Goal: Task Accomplishment & Management: Manage account settings

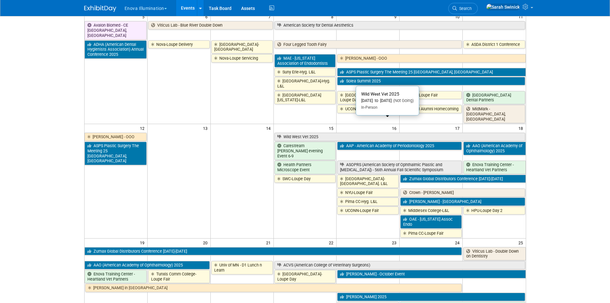
scroll to position [160, 0]
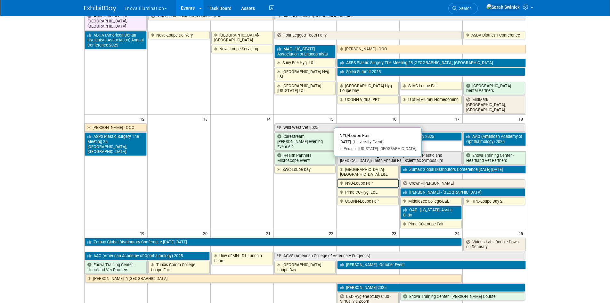
click at [372, 179] on link "NYU-Loupe Fair" at bounding box center [368, 183] width 62 height 8
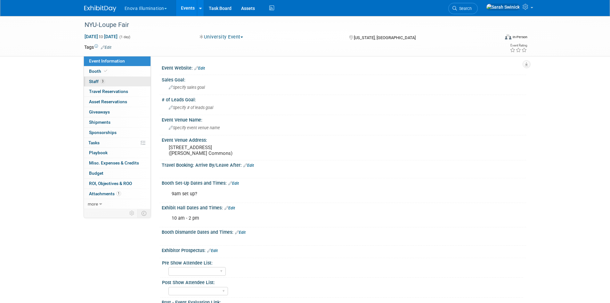
click at [120, 82] on link "3 Staff 3" at bounding box center [117, 82] width 67 height 10
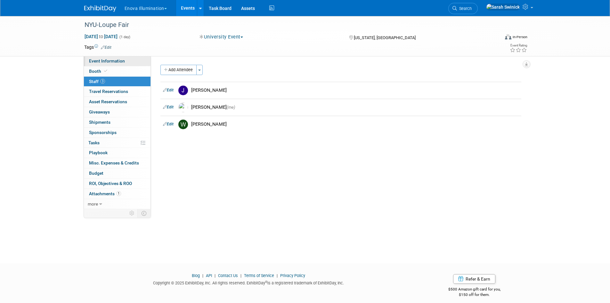
click at [130, 62] on link "Event Information" at bounding box center [117, 61] width 67 height 10
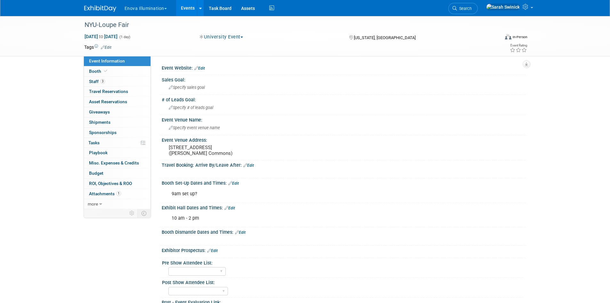
click at [109, 9] on img at bounding box center [100, 8] width 32 height 6
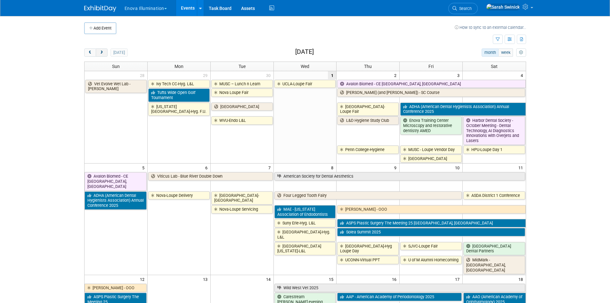
click at [106, 51] on button "next" at bounding box center [102, 52] width 12 height 8
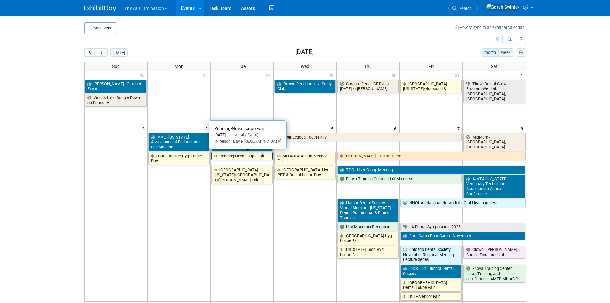
click at [228, 158] on link "Pending-Nova Loupe Fair" at bounding box center [242, 156] width 62 height 8
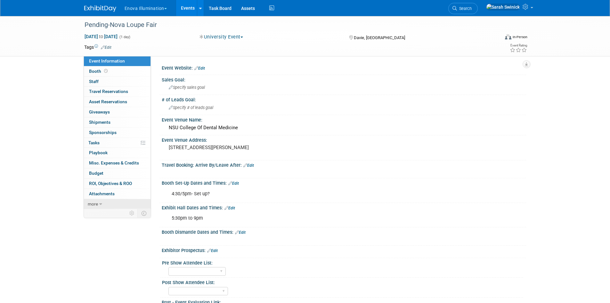
click at [127, 202] on link "more" at bounding box center [117, 204] width 67 height 10
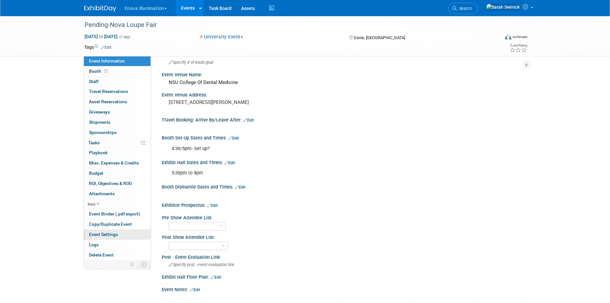
scroll to position [114, 0]
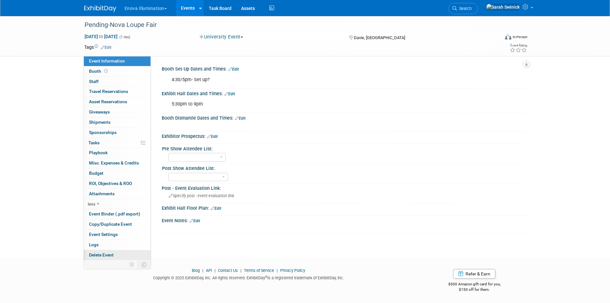
click at [110, 256] on span "Delete Event" at bounding box center [101, 254] width 25 height 5
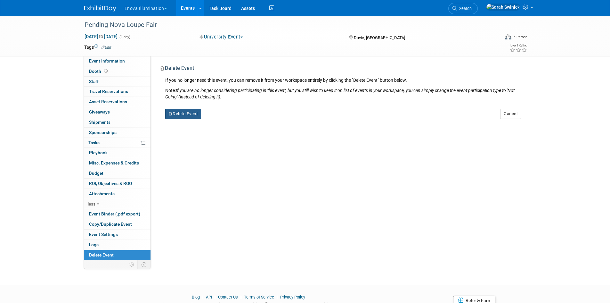
click at [196, 111] on button "Delete Event" at bounding box center [183, 114] width 36 height 10
click at [220, 119] on icon at bounding box center [219, 119] width 4 height 4
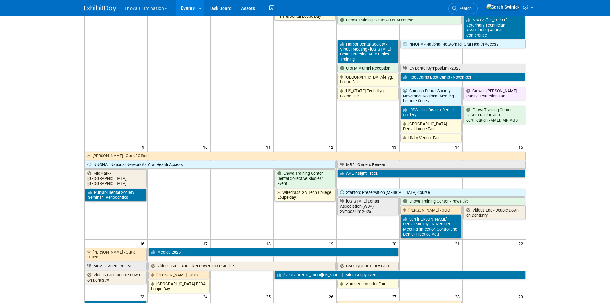
scroll to position [192, 0]
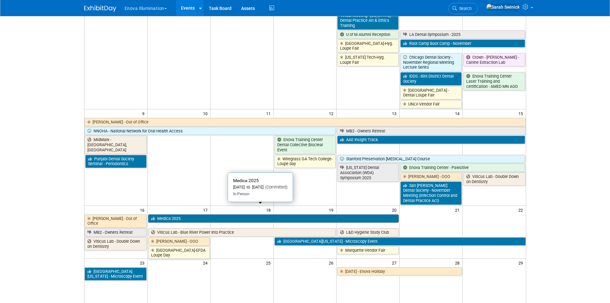
click at [193, 214] on link "Medica 2025" at bounding box center [273, 218] width 251 height 8
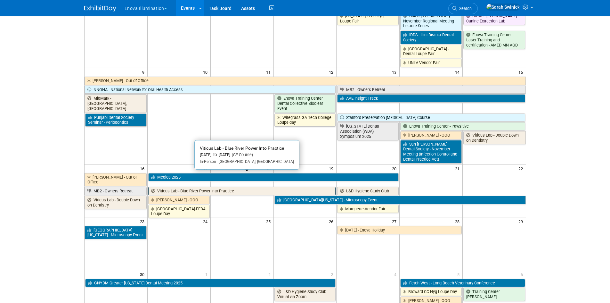
scroll to position [288, 0]
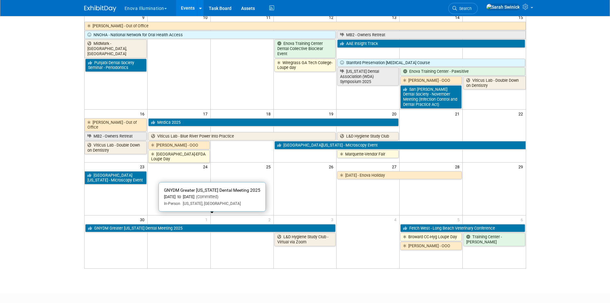
click at [232, 224] on link "GNYDM Greater [US_STATE] Dental Meeting 2025" at bounding box center [210, 228] width 251 height 8
click at [140, 224] on link "GNYDM Greater [US_STATE] Dental Meeting 2025" at bounding box center [210, 228] width 251 height 8
click at [218, 224] on link "GNYDM Greater [US_STATE] Dental Meeting 2025" at bounding box center [210, 228] width 251 height 8
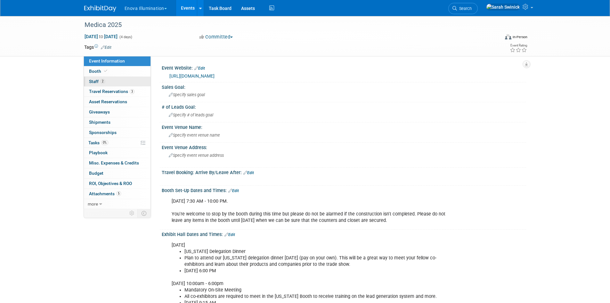
click at [114, 82] on link "2 Staff 2" at bounding box center [117, 82] width 67 height 10
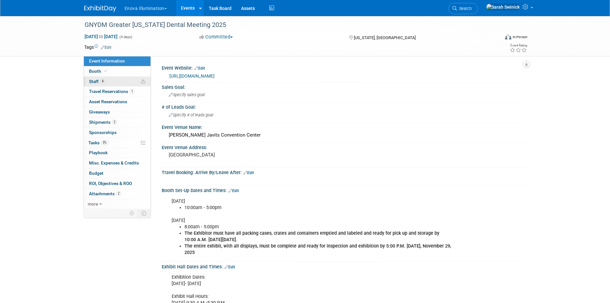
click at [108, 80] on link "4 Staff 4" at bounding box center [117, 82] width 67 height 10
click at [109, 81] on link "4 Staff 4" at bounding box center [117, 82] width 67 height 10
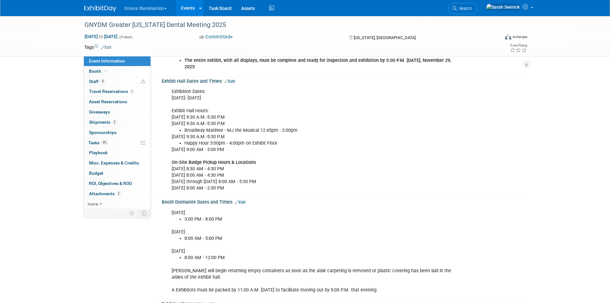
scroll to position [192, 0]
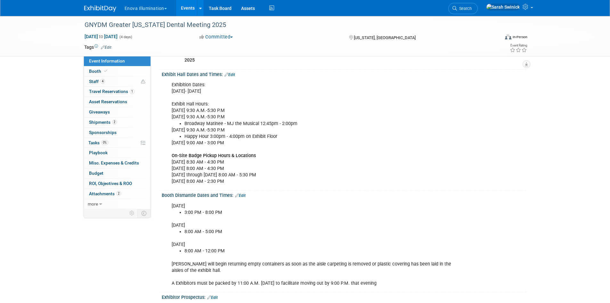
click at [109, 9] on img at bounding box center [100, 8] width 32 height 6
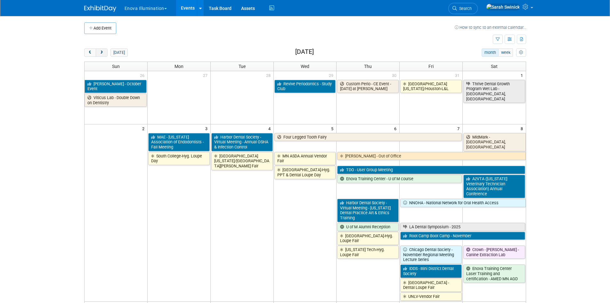
click at [106, 54] on button "next" at bounding box center [102, 52] width 12 height 8
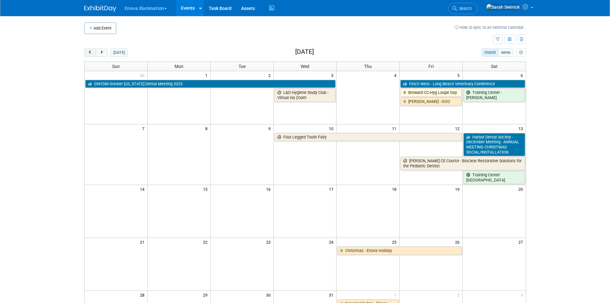
click at [91, 55] on button "prev" at bounding box center [90, 52] width 12 height 8
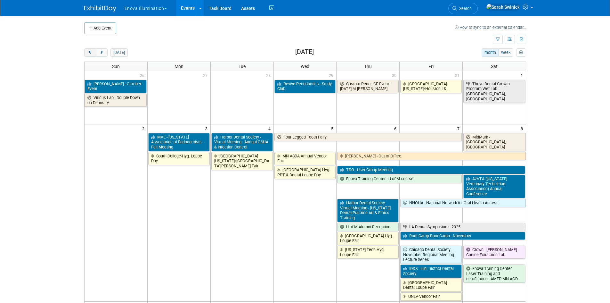
click at [88, 53] on span "prev" at bounding box center [90, 53] width 5 height 4
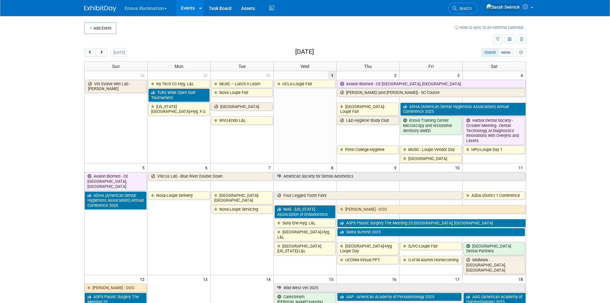
drag, startPoint x: 102, startPoint y: 51, endPoint x: 129, endPoint y: 61, distance: 29.1
click at [102, 51] on span "next" at bounding box center [101, 53] width 5 height 4
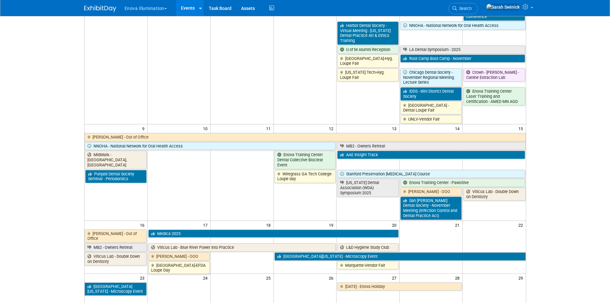
scroll to position [256, 0]
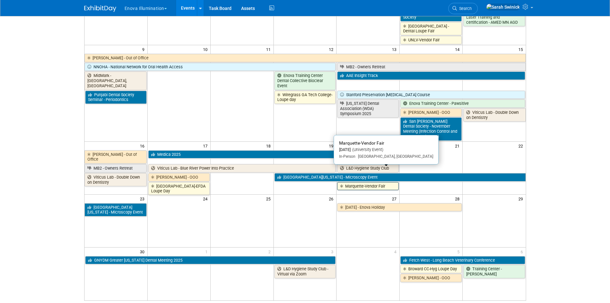
click at [352, 182] on link "Marquette-Vendor Fair" at bounding box center [368, 186] width 62 height 8
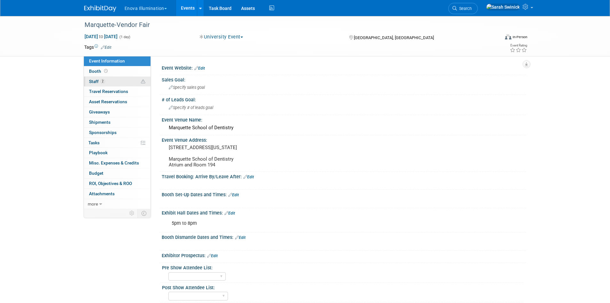
click at [94, 80] on span "Staff 2" at bounding box center [97, 81] width 16 height 5
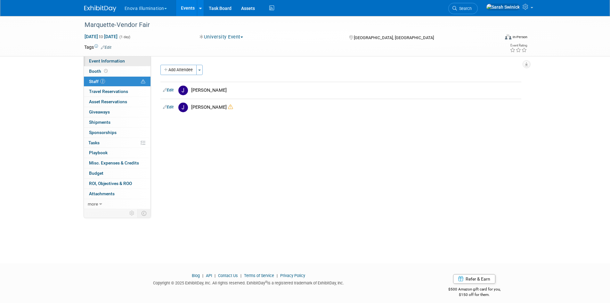
click at [103, 65] on link "Event Information" at bounding box center [117, 61] width 67 height 10
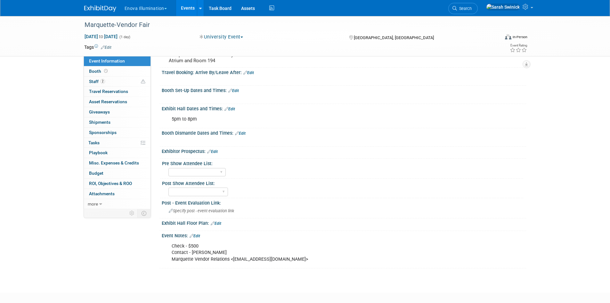
scroll to position [144, 0]
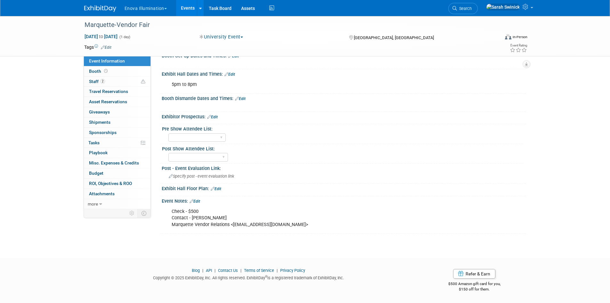
click at [216, 188] on link "Edit" at bounding box center [216, 188] width 11 height 4
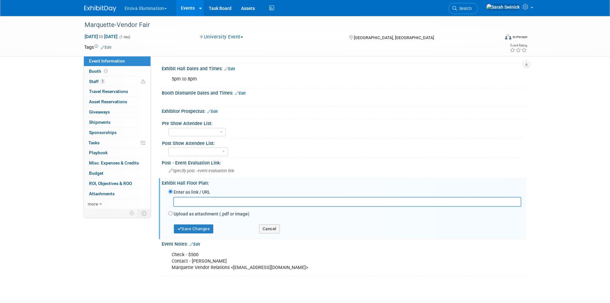
click at [200, 246] on link "Edit" at bounding box center [195, 244] width 11 height 4
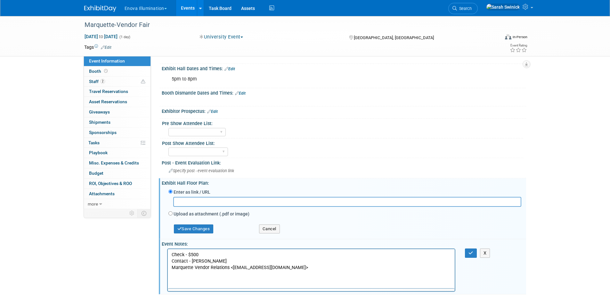
scroll to position [0, 0]
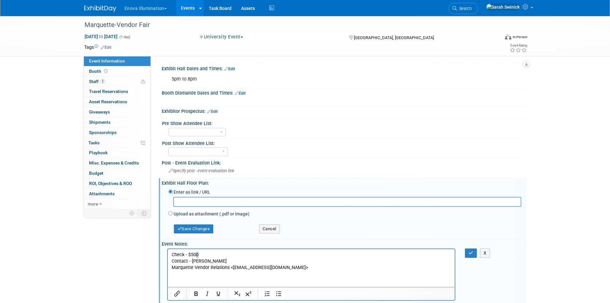
drag, startPoint x: 198, startPoint y: 253, endPoint x: 194, endPoint y: 256, distance: 4.8
click at [194, 256] on p "Check - $500 Contact - Raza Rahman Marquette Vendor Relations <musod.vendor.rel…" at bounding box center [311, 260] width 280 height 19
click at [194, 257] on p "Check - $500 Contact - Raza Rahman Marquette Vendor Relations <musod.vendor.rel…" at bounding box center [311, 260] width 280 height 19
drag, startPoint x: 283, startPoint y: 260, endPoint x: 265, endPoint y: 263, distance: 18.5
click at [280, 260] on p "Check - $550 Contact - Raza Rahman Marquette Vendor Relations <musod.vendor.rel…" at bounding box center [311, 260] width 280 height 19
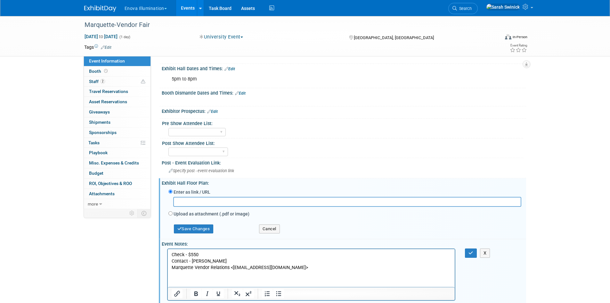
click at [171, 269] on body "Check - $550 Contact - Raza Rahman Marquette Vendor Relations <musod.vendor.rel…" at bounding box center [311, 260] width 281 height 19
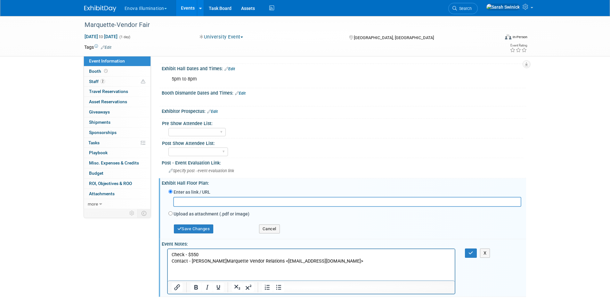
click at [379, 259] on p "Check - $550 Contact - Raza Rahman Marquette Vendor Relations <musod.vendor.rel…" at bounding box center [311, 257] width 280 height 13
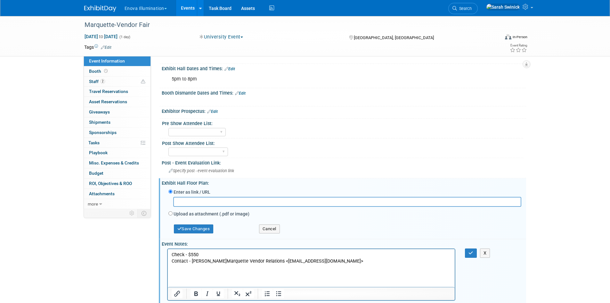
drag, startPoint x: 211, startPoint y: 273, endPoint x: 178, endPoint y: 271, distance: 33.7
click at [211, 270] on html "Check - $550 Contact - Raza Rahman Marquette Vendor Relations <musod.vendor.rel…" at bounding box center [311, 260] width 287 height 22
click at [242, 264] on p "Check - $550 Contact - Raza Rahman Marquette Vendor Relations <musod.vendor.rel…" at bounding box center [311, 257] width 280 height 13
click at [242, 268] on p "michael.kneiert@marquette.edu" at bounding box center [311, 267] width 280 height 6
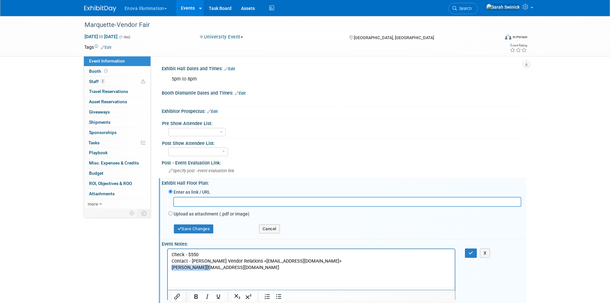
drag, startPoint x: 203, startPoint y: 267, endPoint x: 333, endPoint y: 524, distance: 288.3
click at [168, 270] on html "Check - $550 Contact - Raza Rahman Marquette Vendor Relations <musod.vendor.rel…" at bounding box center [311, 260] width 287 height 22
copy p "michael.kneiert"
click at [171, 267] on p "michael.kneiert@marquette.edu" at bounding box center [311, 267] width 280 height 6
drag, startPoint x: 205, startPoint y: 269, endPoint x: 212, endPoint y: 270, distance: 7.4
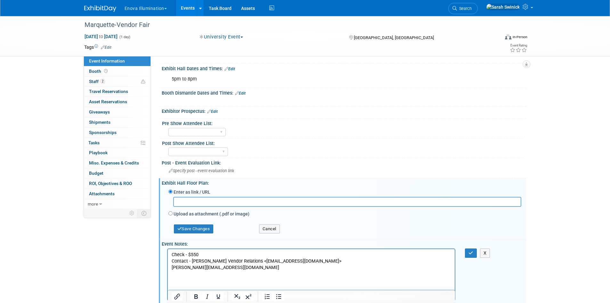
click at [209, 270] on p "michael.kneiert@marquette.edu" at bounding box center [311, 267] width 280 height 6
drag, startPoint x: 248, startPoint y: 272, endPoint x: 248, endPoint y: 269, distance: 3.2
click at [248, 270] on html "Check - $550 Contact - Raza Rahman Marquette Vendor Relations <musod.vendor.rel…" at bounding box center [311, 260] width 287 height 22
click at [248, 269] on p "michael.kneiert@marquette.edu" at bounding box center [311, 267] width 280 height 6
click at [171, 267] on p "michael.kneiert@marquette.edu" at bounding box center [311, 267] width 280 height 6
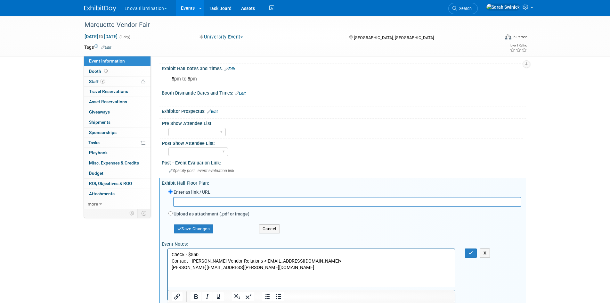
click at [174, 267] on p "michael.kneiertmichael.kneiert@marquette.edu" at bounding box center [311, 267] width 280 height 6
click at [193, 268] on p "M ichael.kneiertmichael.kneiert@marquette.edu" at bounding box center [311, 267] width 280 height 6
click at [205, 269] on p "M ichael Kneiertmichael.kneiert@marquette.edu" at bounding box center [311, 267] width 280 height 6
drag, startPoint x: 291, startPoint y: 266, endPoint x: 292, endPoint y: 270, distance: 3.7
click at [291, 268] on p "M ichael Kneiert - michael.kneiert@marquette.edu" at bounding box center [311, 267] width 280 height 6
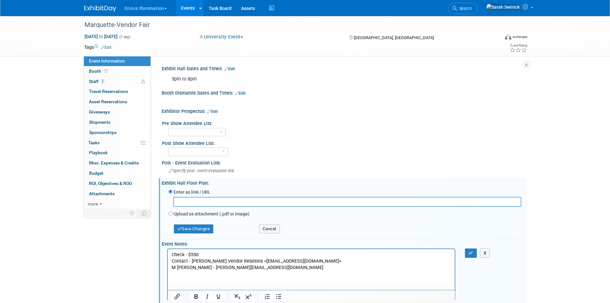
click at [283, 260] on p "Check - $550 Contact - Raza Rahman Marquette Vendor Relations <musod.vendor.rel…" at bounding box center [311, 257] width 280 height 13
click at [363, 259] on p "Check - $550 Contact - Raza Rahman Marquette Vendor Relations - musod.vendor.re…" at bounding box center [311, 257] width 280 height 13
click at [171, 253] on p "Check - $550 Contact - Raza Rahman Marquette Vendor Relations - musod.vendor.re…" at bounding box center [311, 257] width 280 height 13
click at [188, 261] on p "Check - $550 Contact - Raza Rahman Marquette Vendor Relations - musod.vendor.re…" at bounding box center [311, 257] width 280 height 13
click at [176, 268] on p "M ichael Kneiert - michael.kneiert@marquette.edu" at bounding box center [311, 267] width 280 height 6
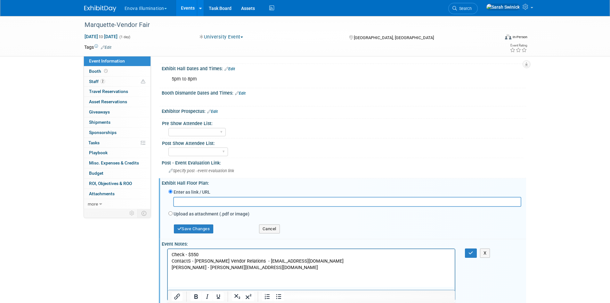
click at [205, 253] on p "Check - $550 ContactS - Raza Rahman Marquette Vendor Relations - musod.vendor.r…" at bounding box center [311, 257] width 280 height 13
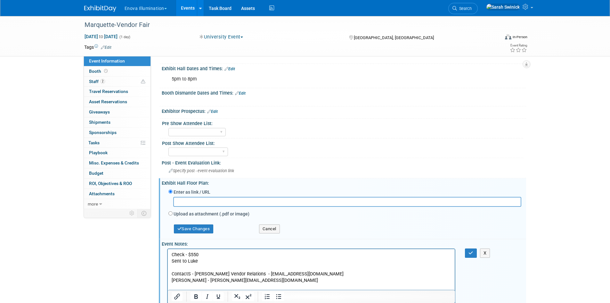
click at [230, 261] on p "Sent to Luke" at bounding box center [311, 261] width 280 height 6
click at [190, 273] on p "ContactS - Raza Rahman Marquette Vendor Relations - musod.vendor.relations@gmai…" at bounding box center [311, 270] width 280 height 13
click at [470, 255] on icon "button" at bounding box center [471, 253] width 5 height 4
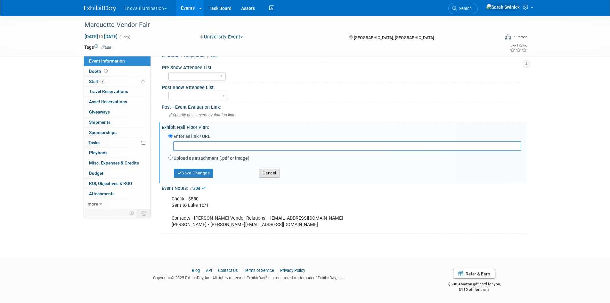
click at [272, 172] on button "Cancel" at bounding box center [269, 173] width 21 height 9
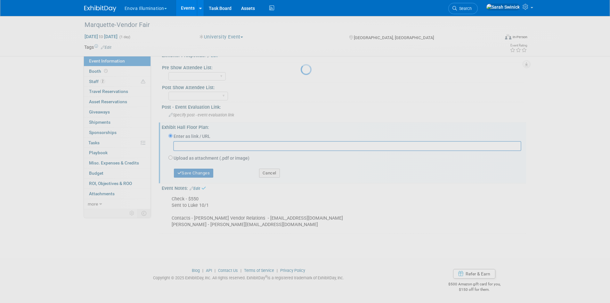
scroll to position [158, 0]
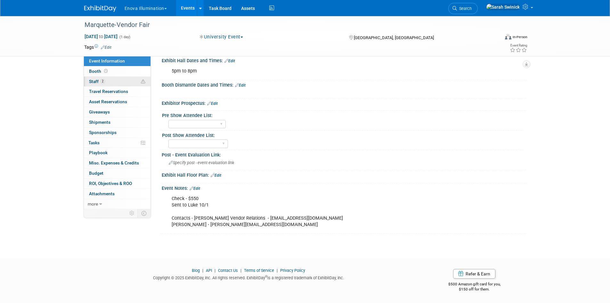
click at [99, 85] on link "2 Staff 2" at bounding box center [117, 82] width 67 height 10
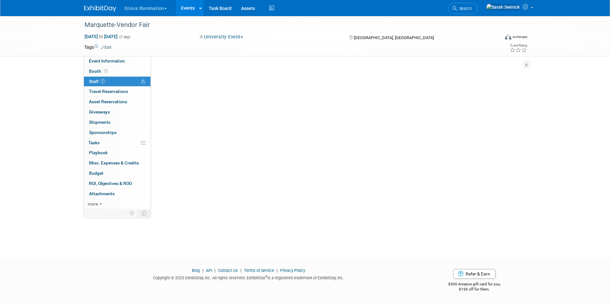
scroll to position [0, 0]
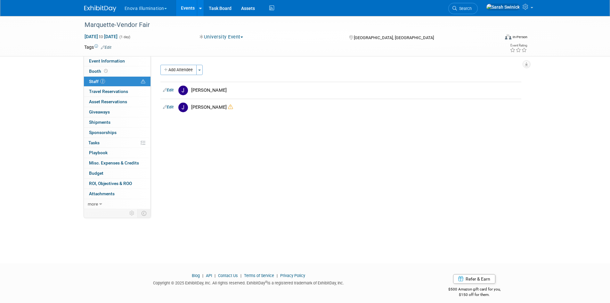
click at [100, 6] on img at bounding box center [100, 8] width 32 height 6
